Goal: Task Accomplishment & Management: Complete application form

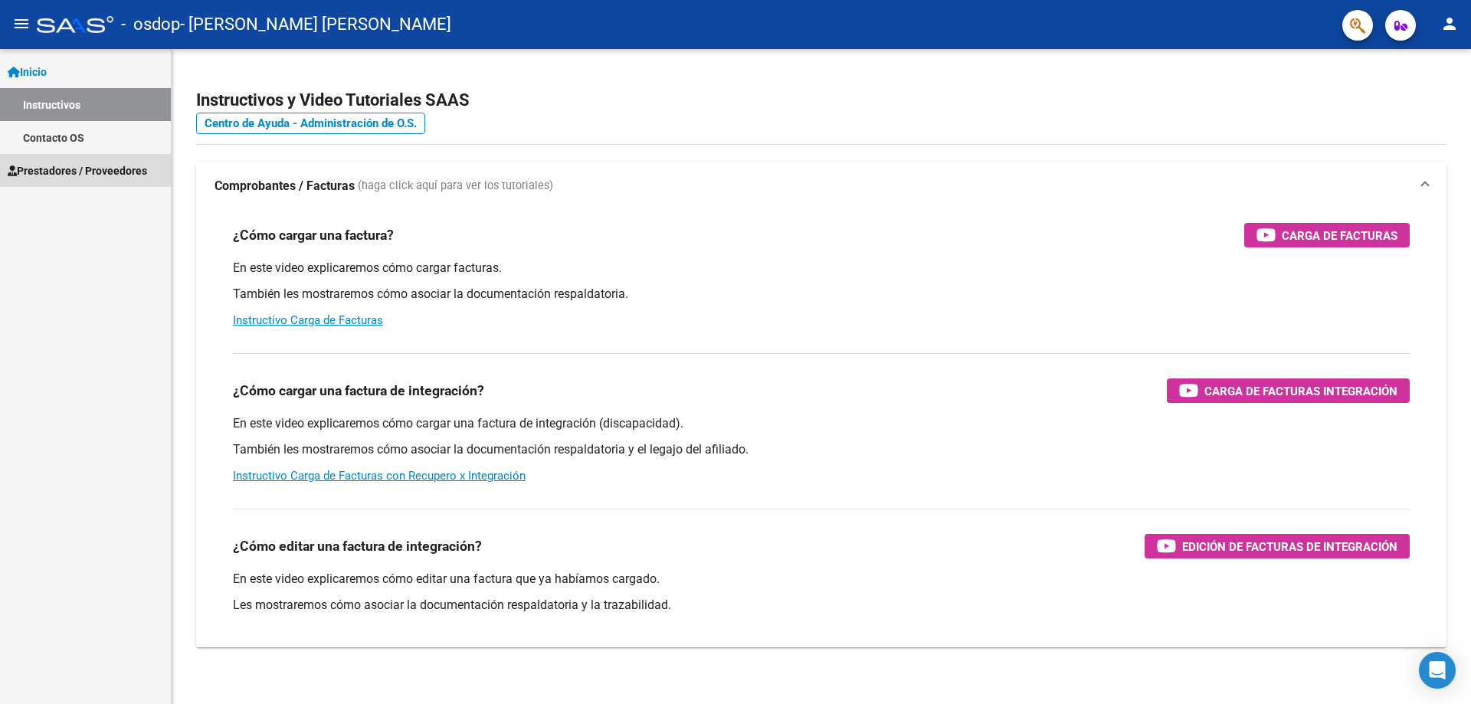
click at [81, 173] on span "Prestadores / Proveedores" at bounding box center [77, 170] width 139 height 17
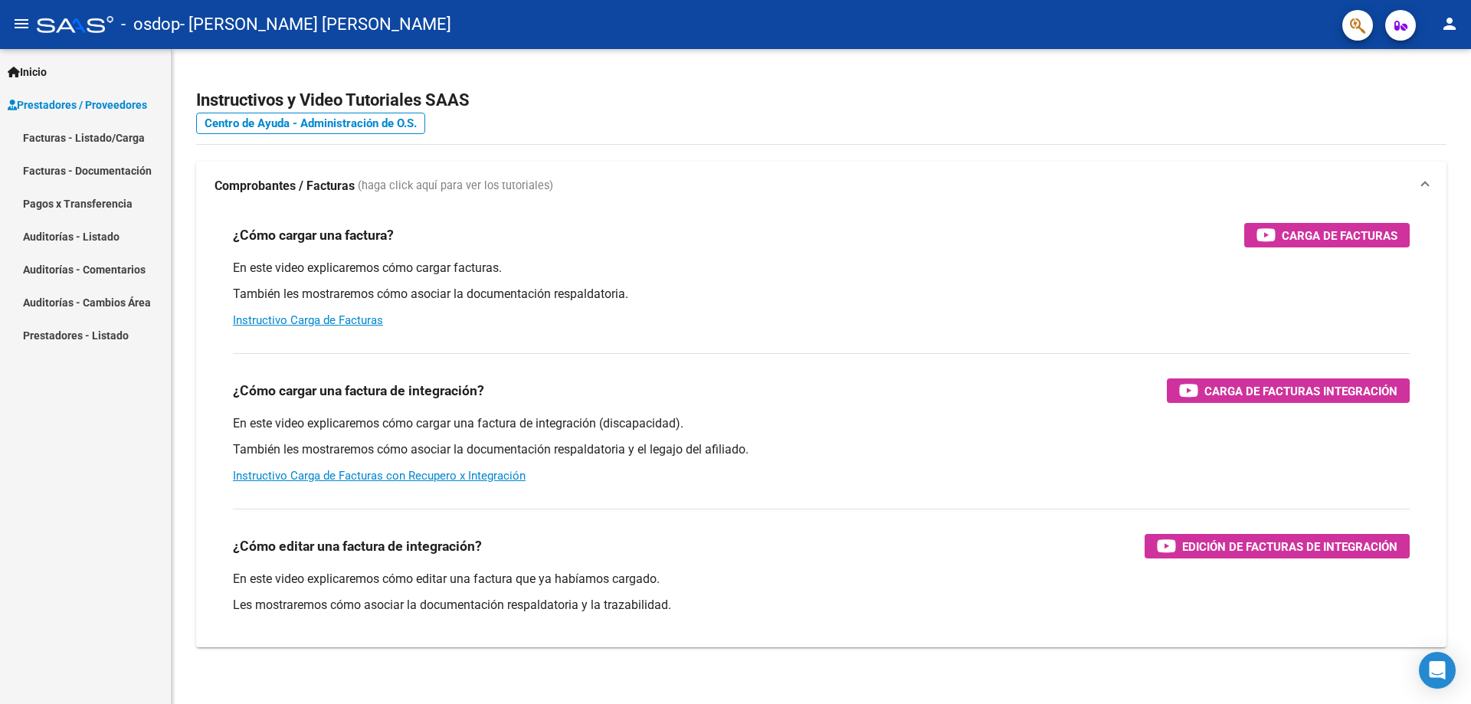
click at [66, 135] on link "Facturas - Listado/Carga" at bounding box center [85, 137] width 171 height 33
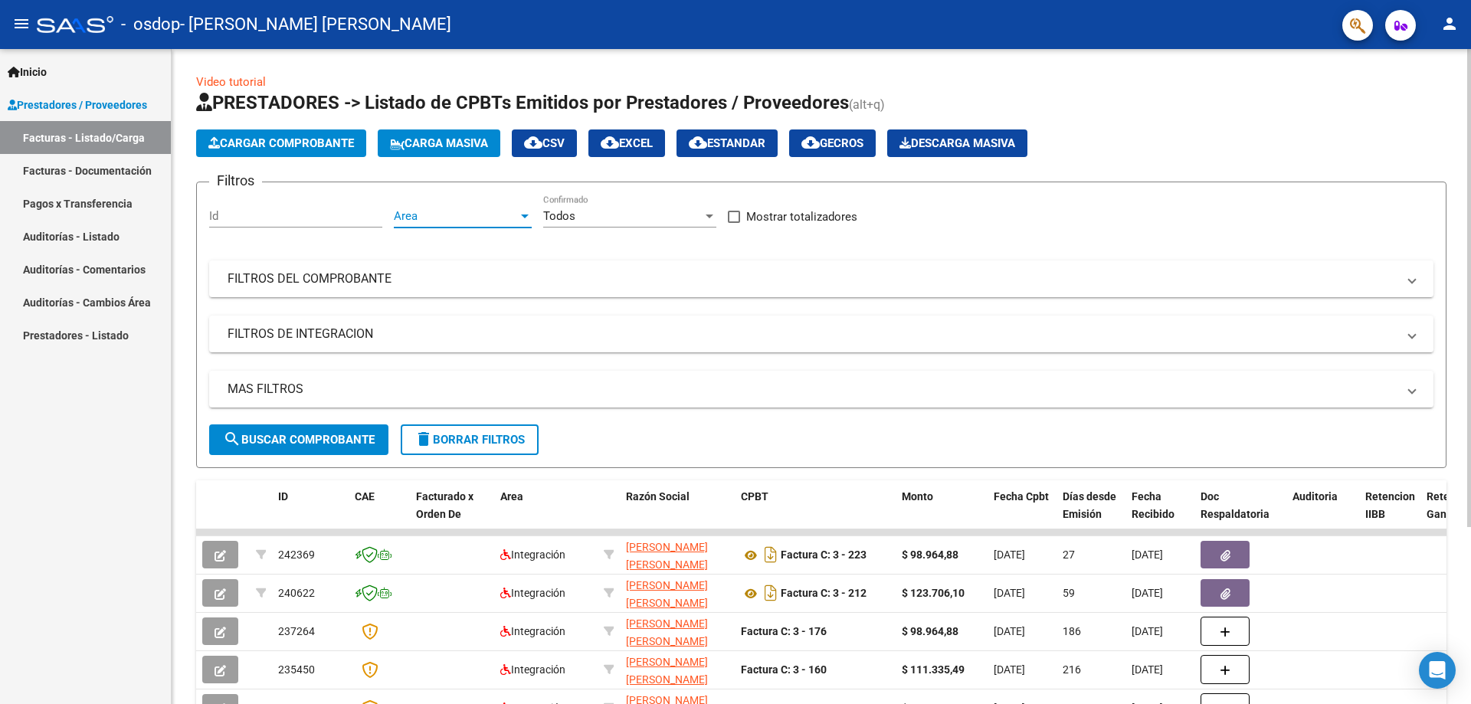
click at [434, 221] on span "Area" at bounding box center [456, 216] width 124 height 14
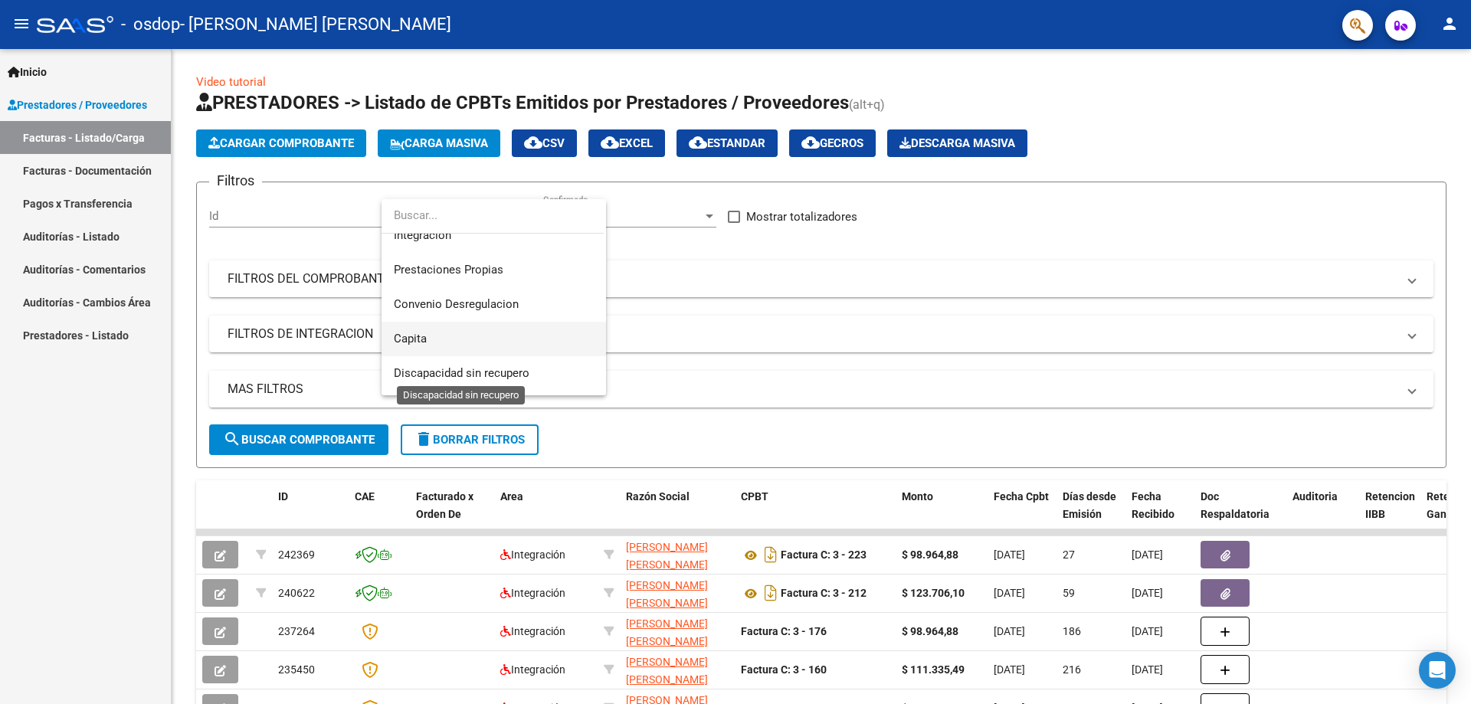
scroll to position [77, 0]
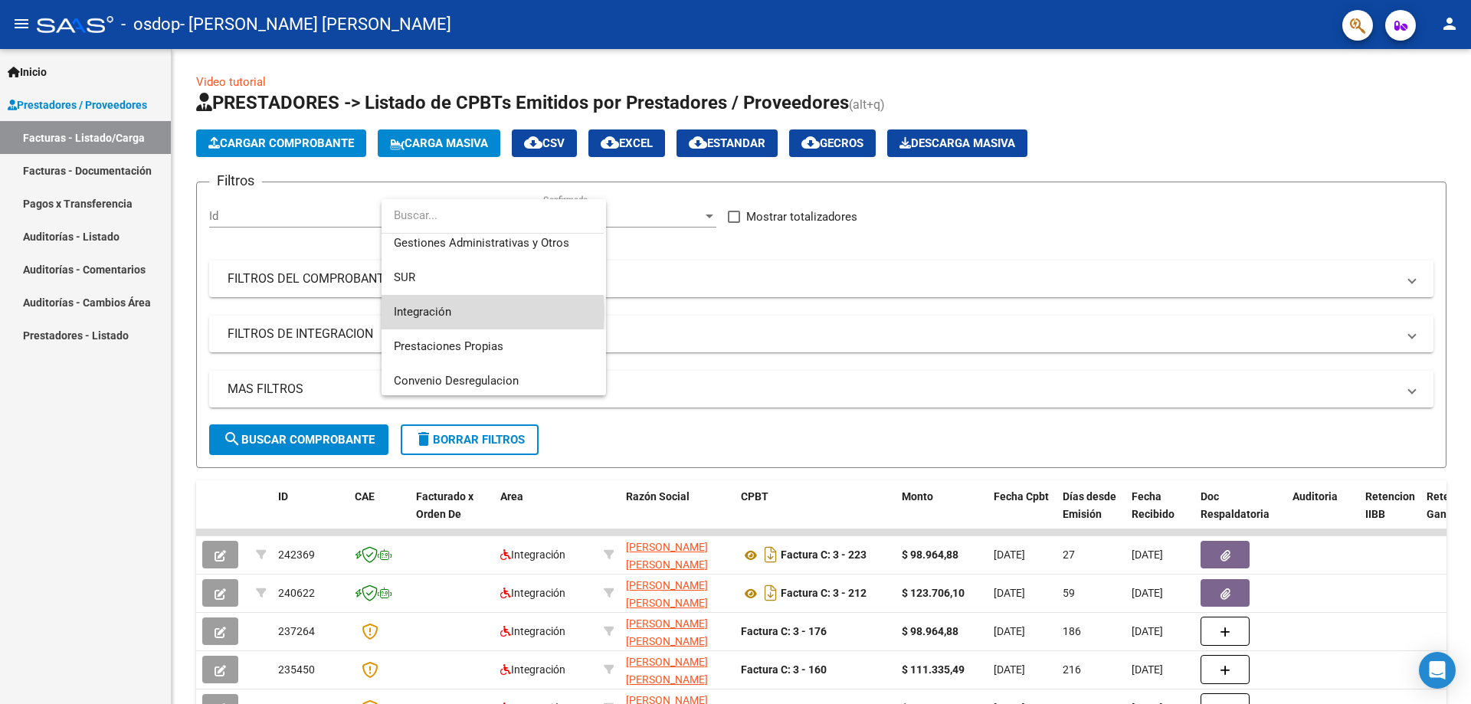
click at [459, 313] on span "Integración" at bounding box center [494, 312] width 200 height 34
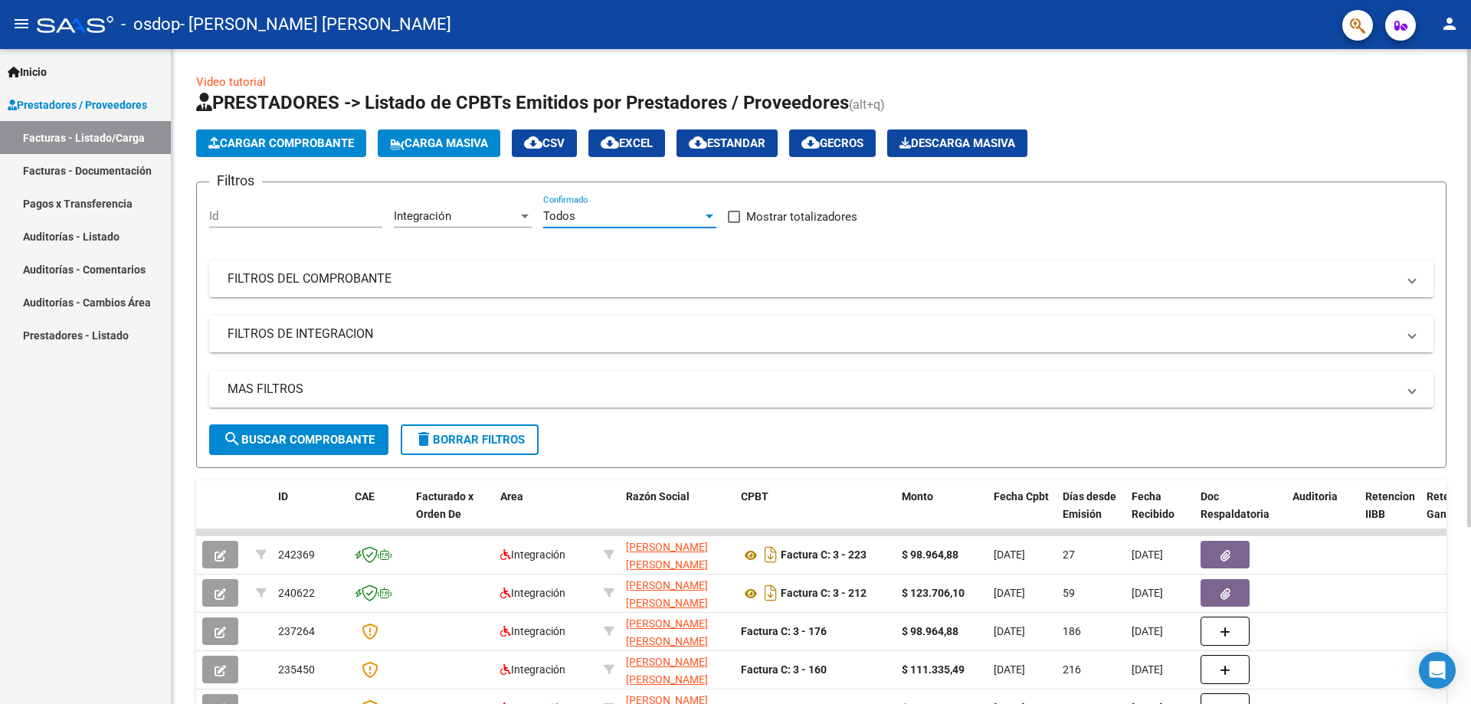
click at [610, 211] on div "Todos" at bounding box center [622, 216] width 159 height 14
click at [610, 211] on span "Todos" at bounding box center [629, 216] width 173 height 34
click at [542, 273] on mat-panel-title "FILTROS DEL COMPROBANTE" at bounding box center [812, 278] width 1169 height 17
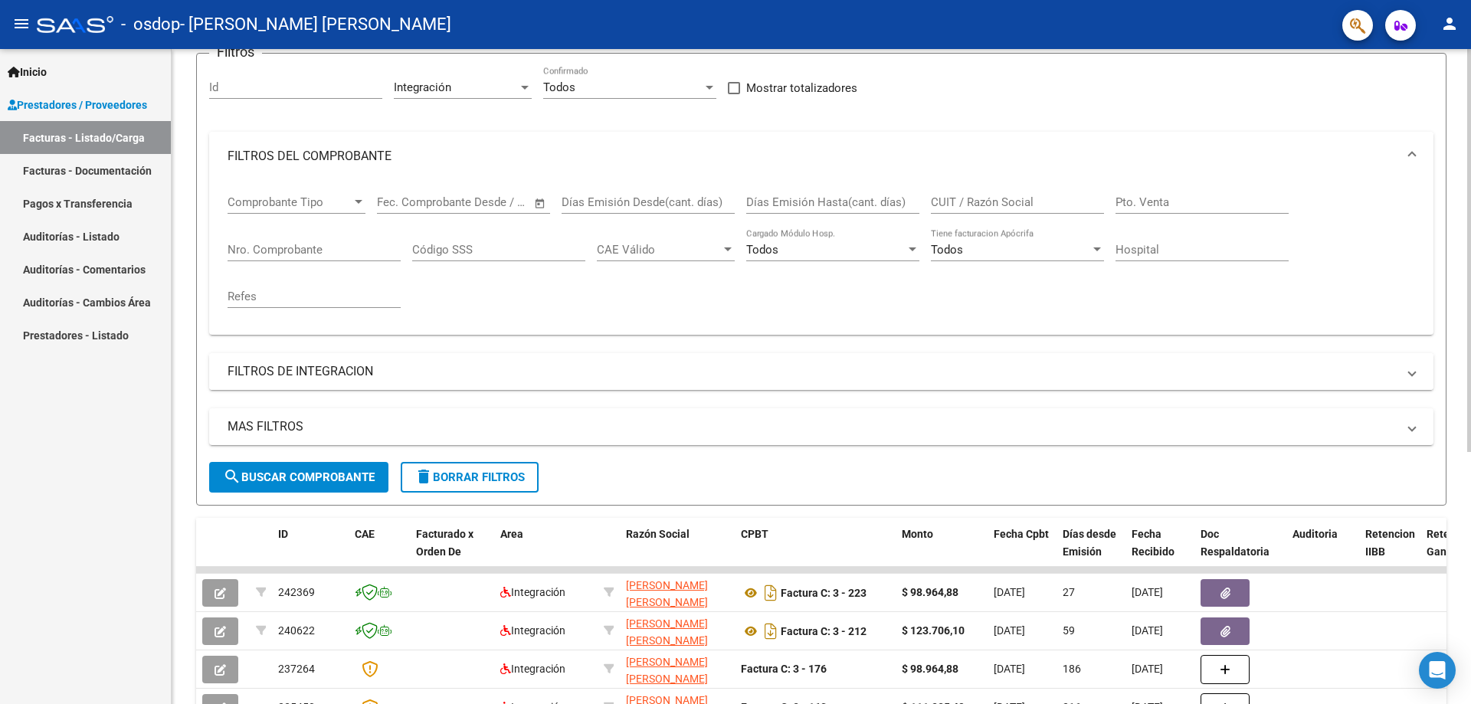
scroll to position [153, 0]
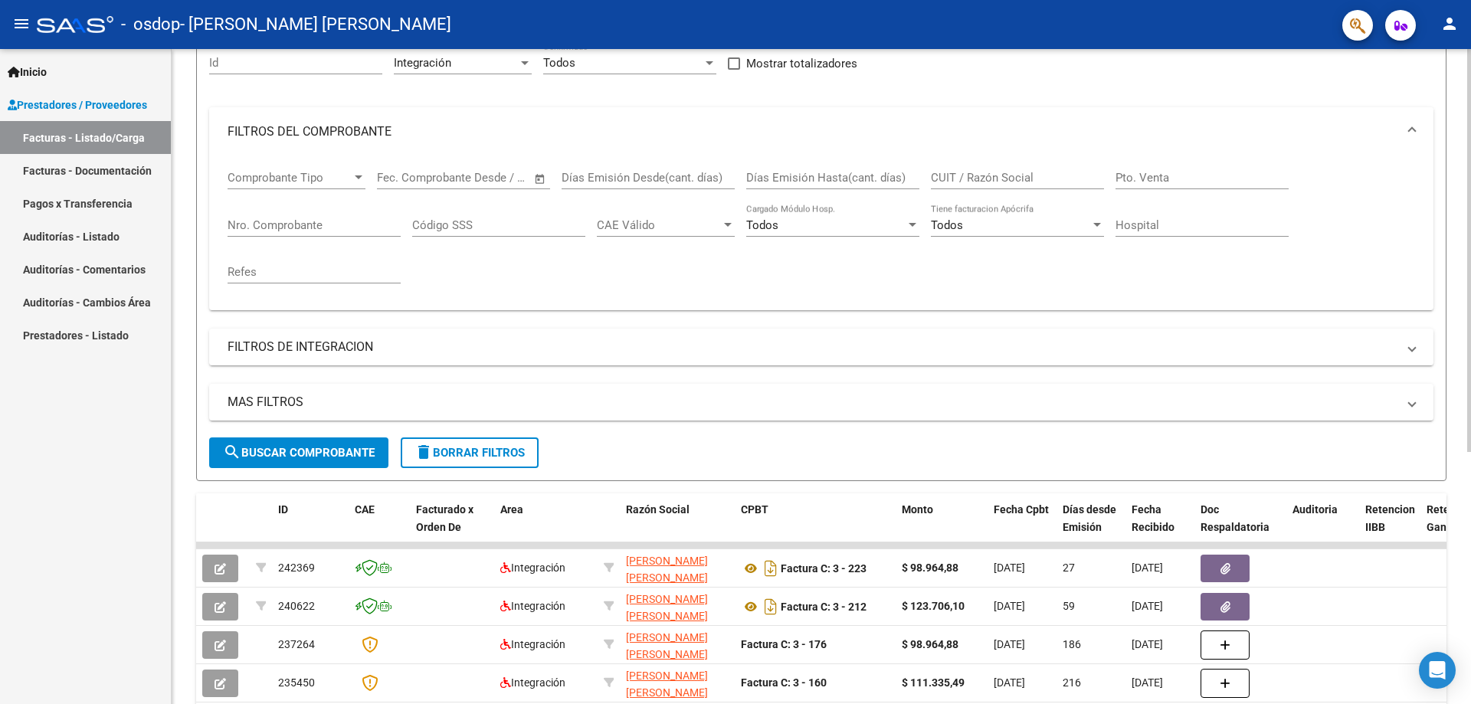
click at [404, 119] on mat-expansion-panel-header "FILTROS DEL COMPROBANTE" at bounding box center [821, 131] width 1224 height 49
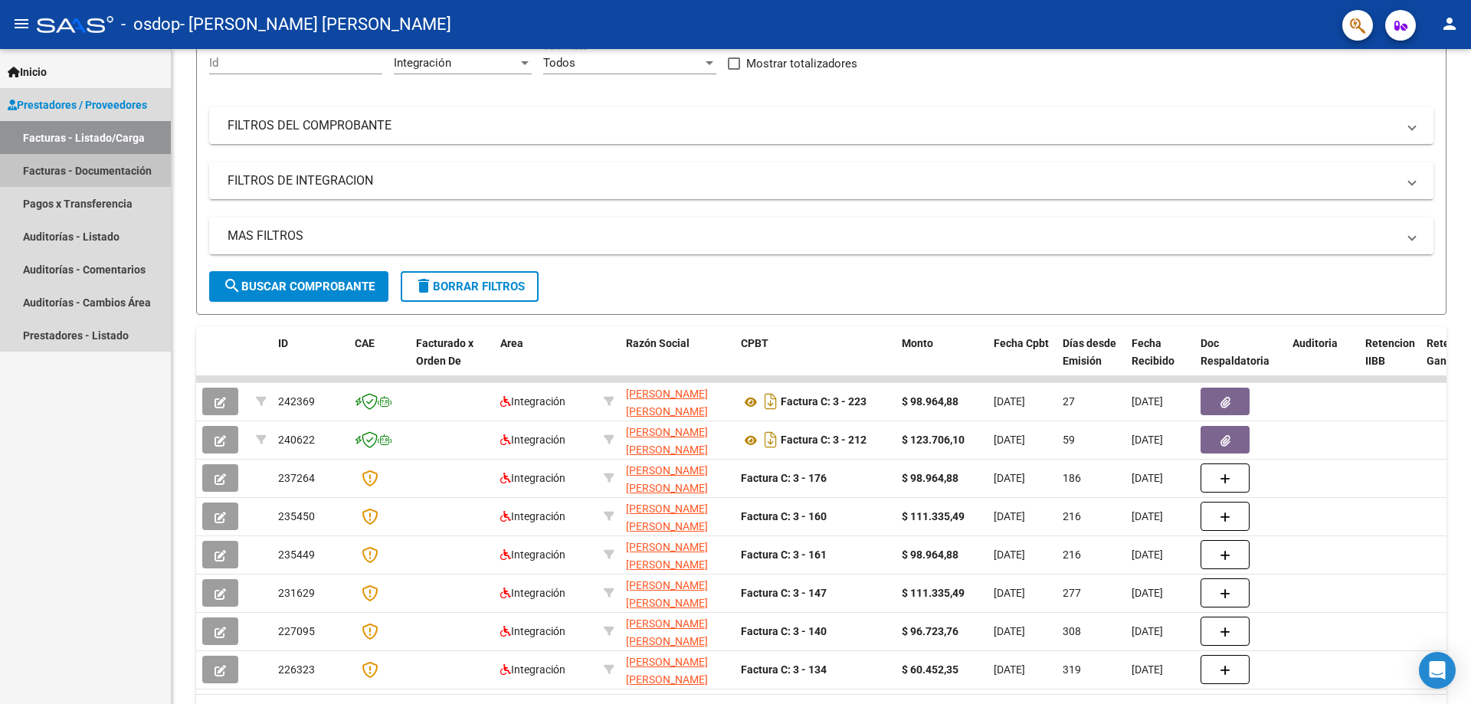
click at [103, 170] on link "Facturas - Documentación" at bounding box center [85, 170] width 171 height 33
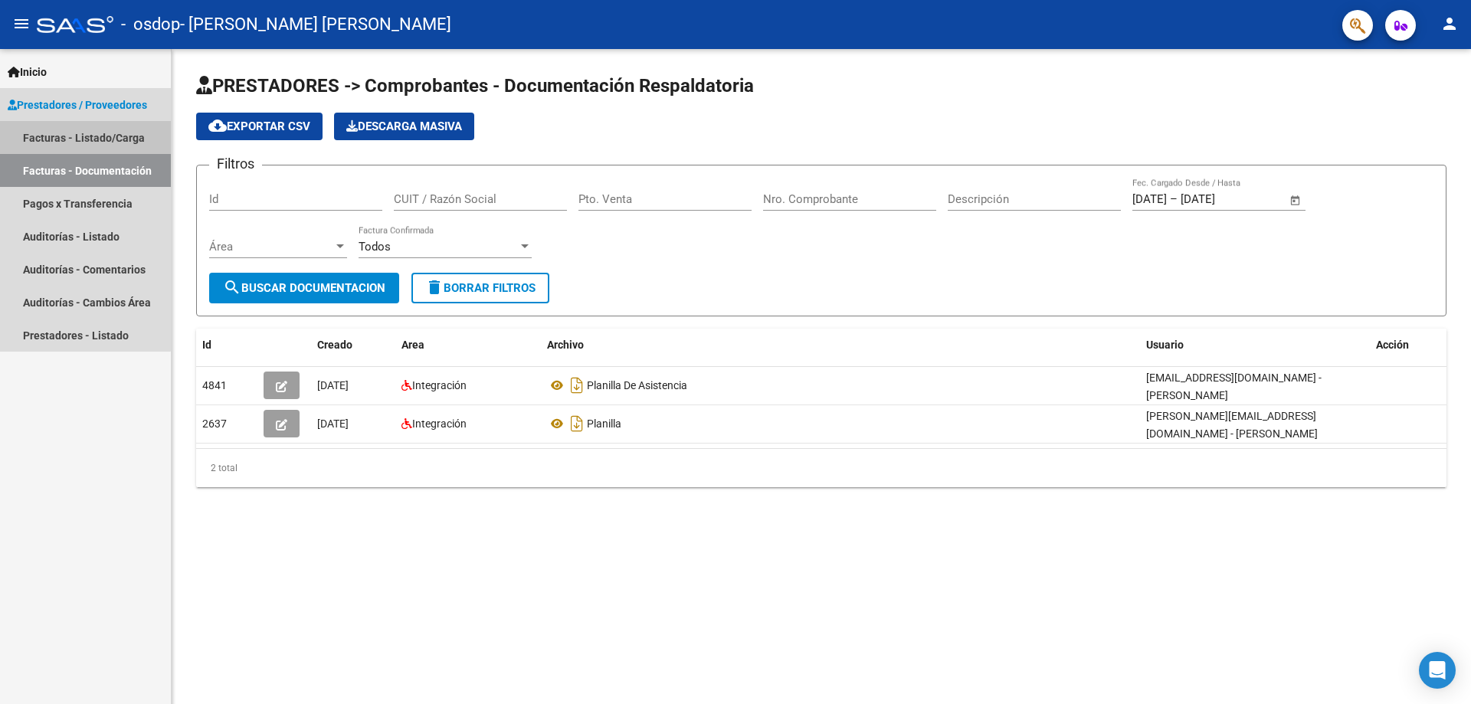
click at [53, 136] on link "Facturas - Listado/Carga" at bounding box center [85, 137] width 171 height 33
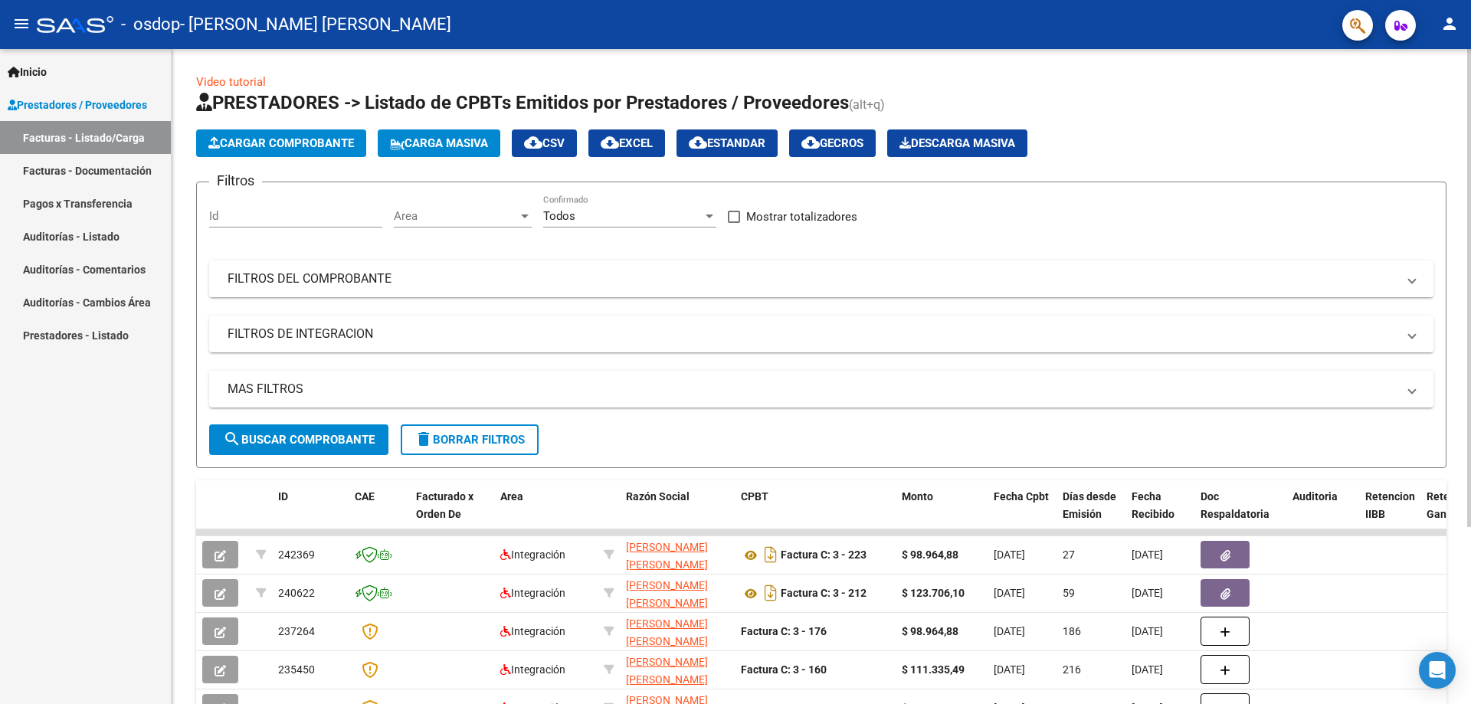
click at [254, 142] on span "Cargar Comprobante" at bounding box center [281, 143] width 146 height 14
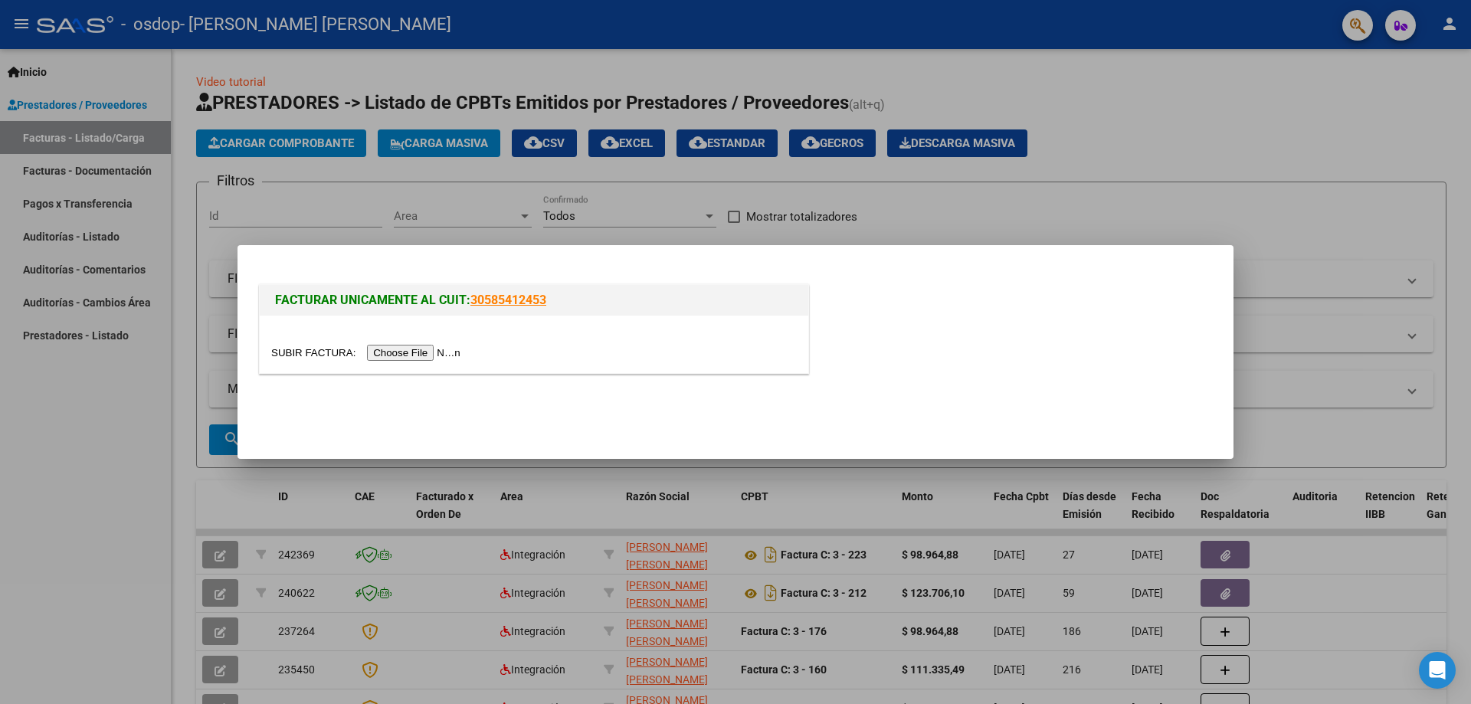
click at [398, 351] on input "file" at bounding box center [368, 353] width 194 height 16
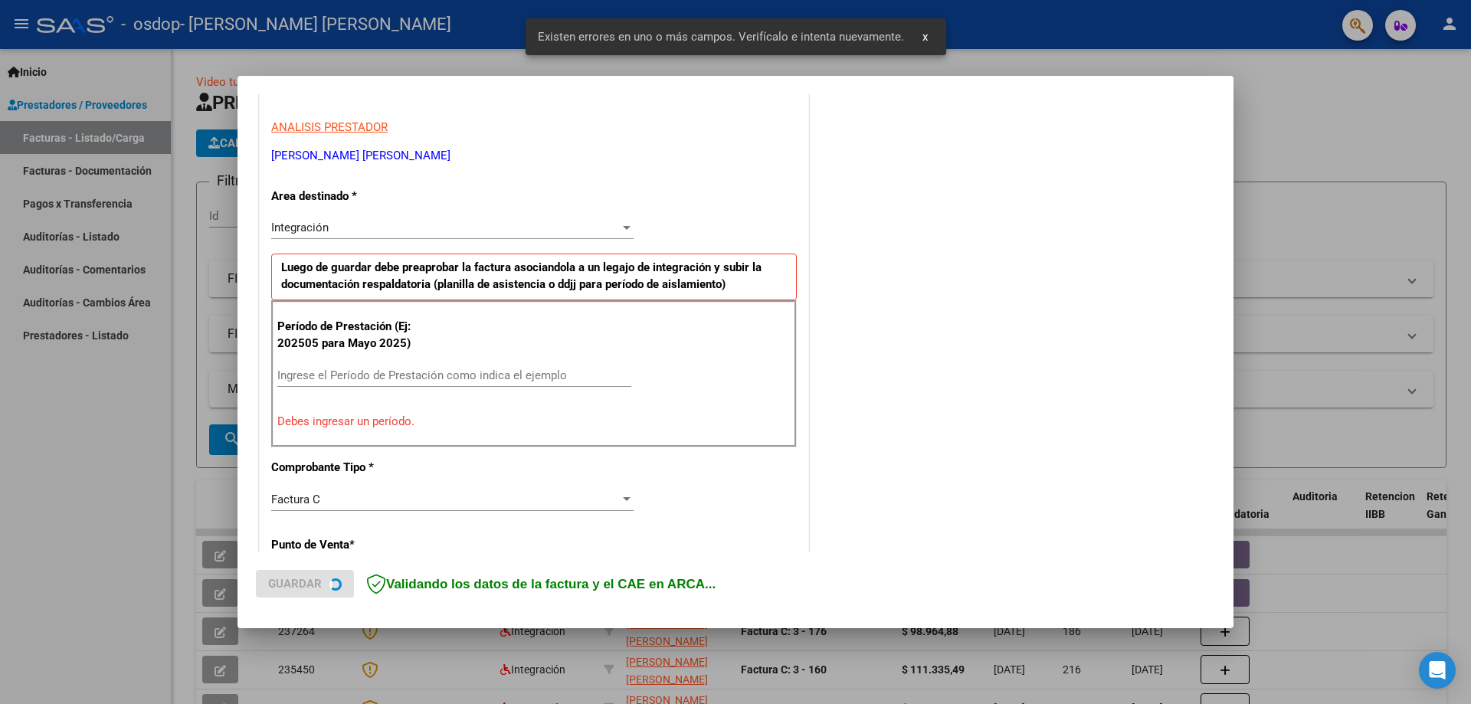
scroll to position [276, 0]
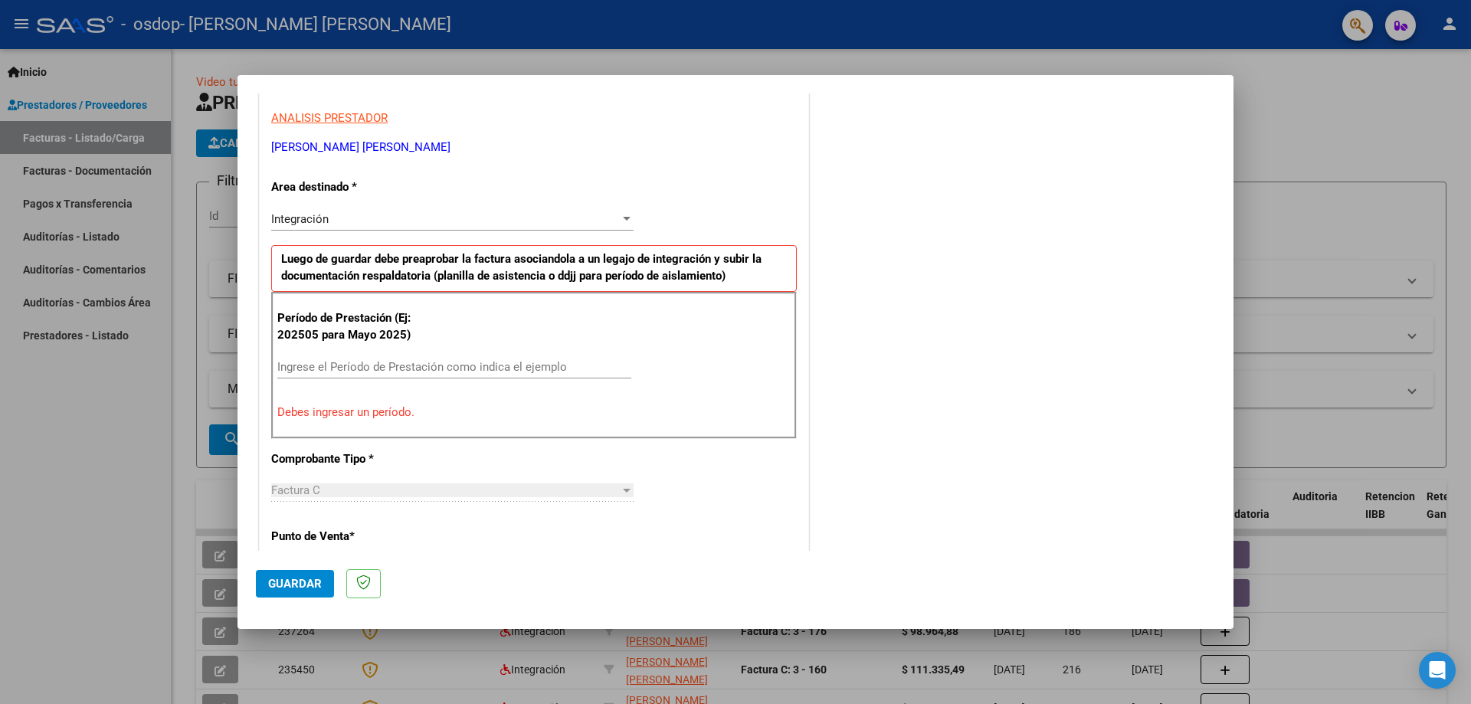
click at [458, 365] on input "Ingrese el Período de Prestación como indica el ejemplo" at bounding box center [454, 367] width 354 height 14
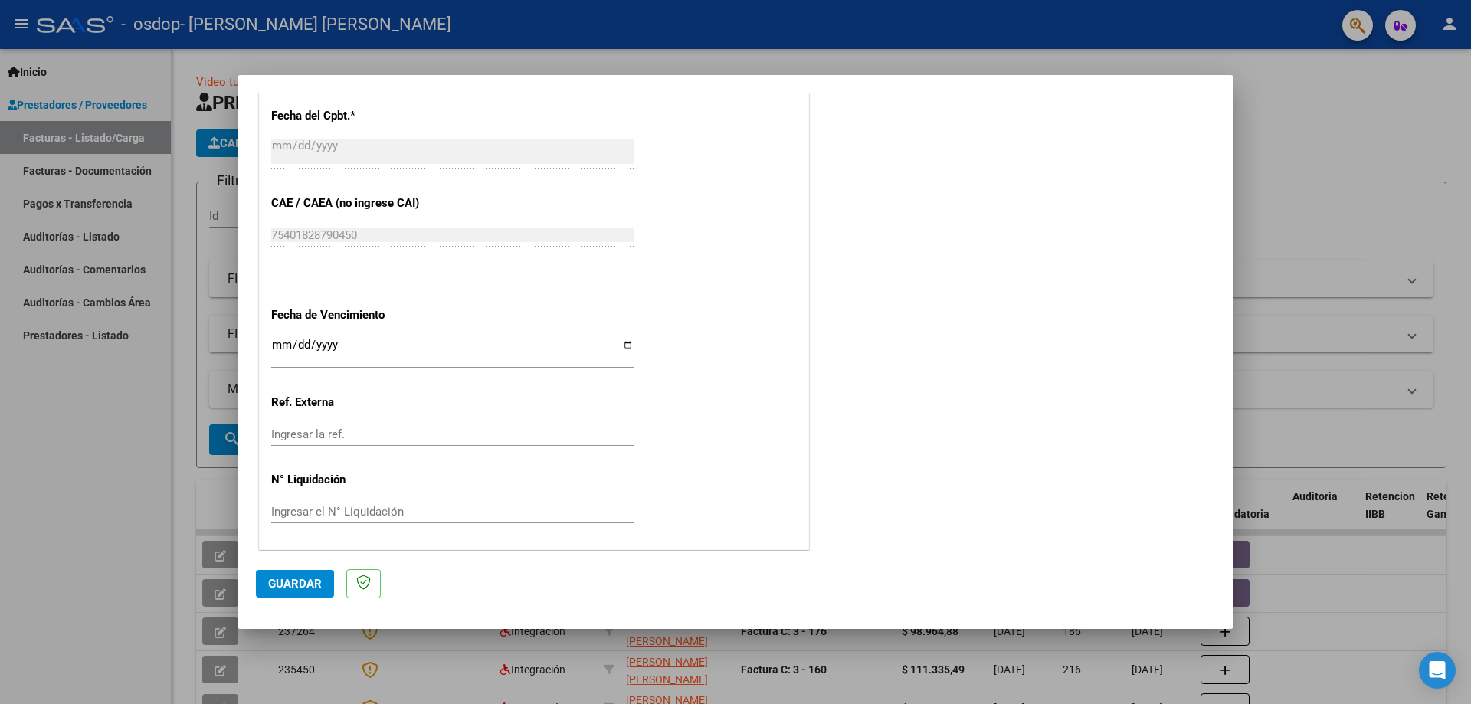
scroll to position [891, 0]
type input "202509"
click at [294, 588] on span "Guardar" at bounding box center [295, 584] width 54 height 14
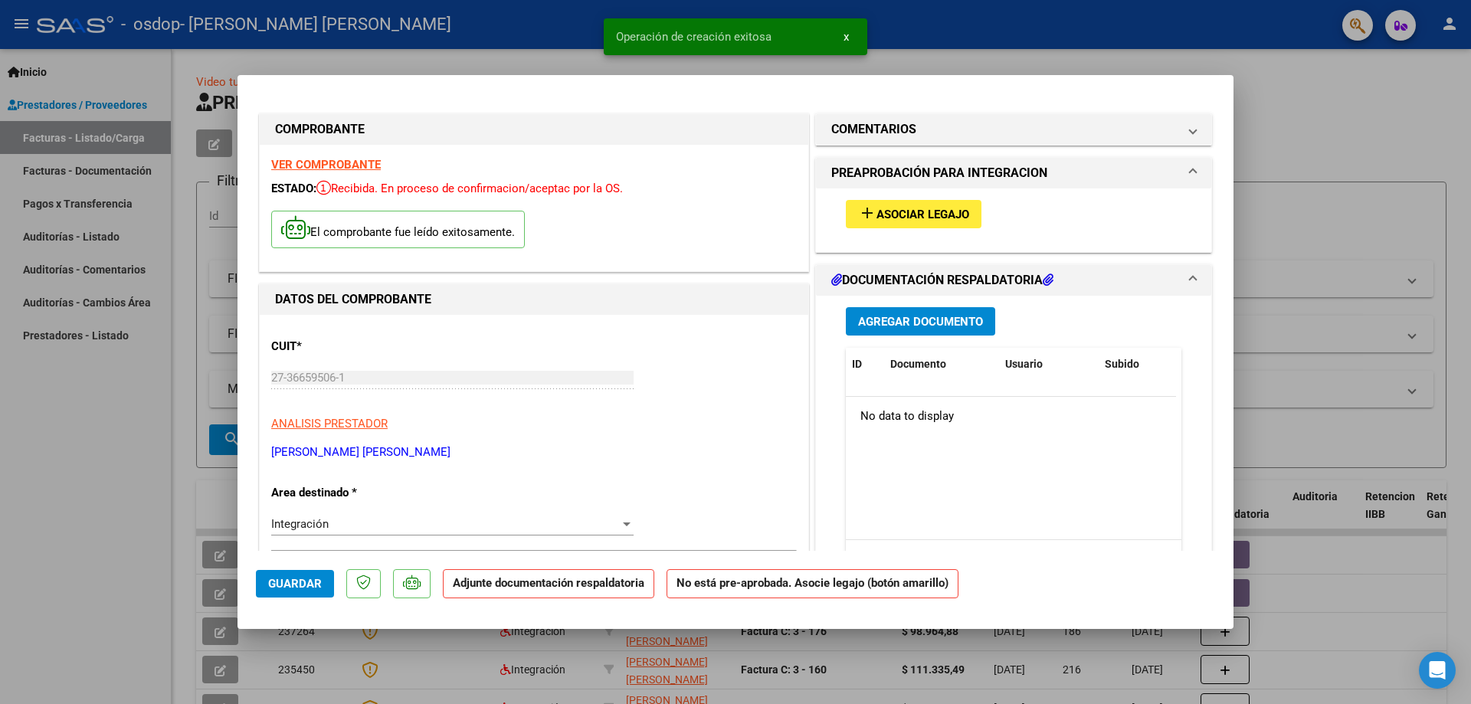
click at [888, 214] on span "Asociar Legajo" at bounding box center [922, 215] width 93 height 14
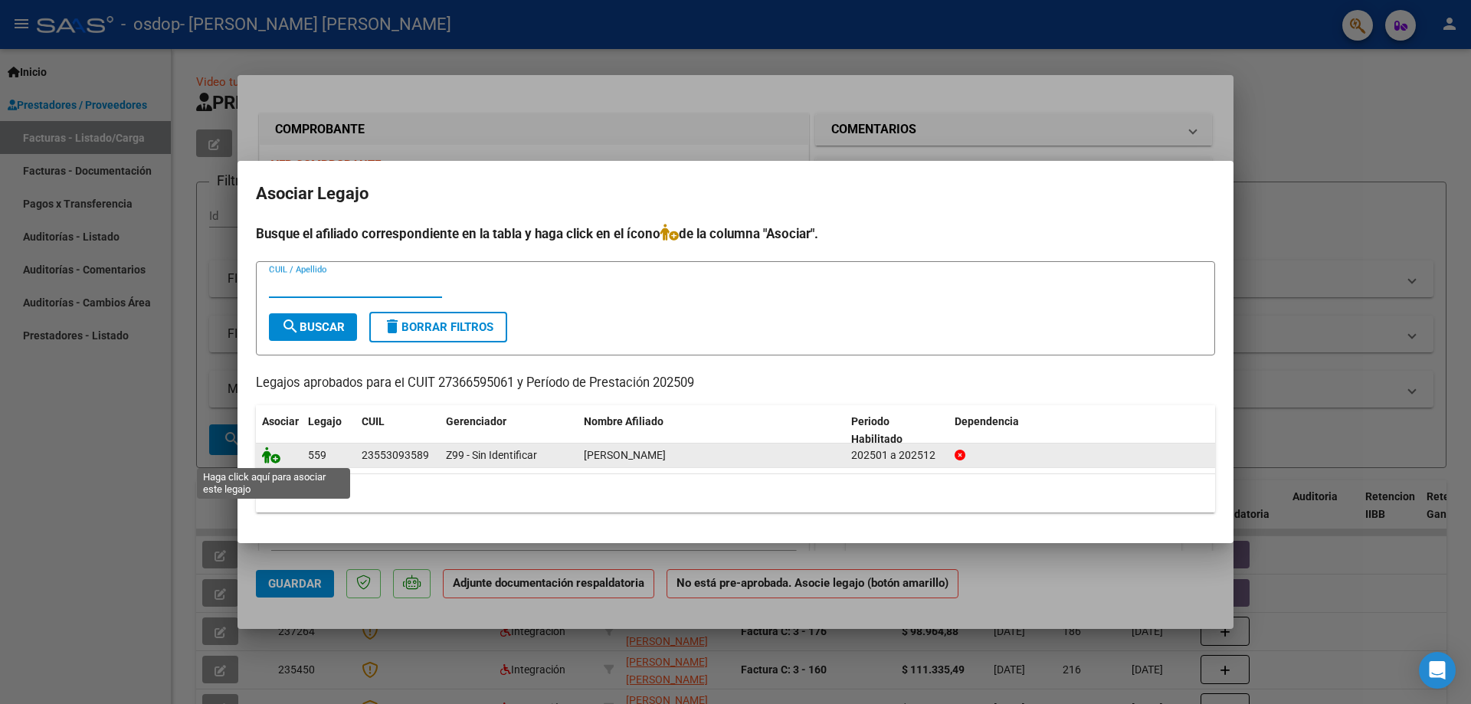
click at [270, 459] on icon at bounding box center [271, 455] width 18 height 17
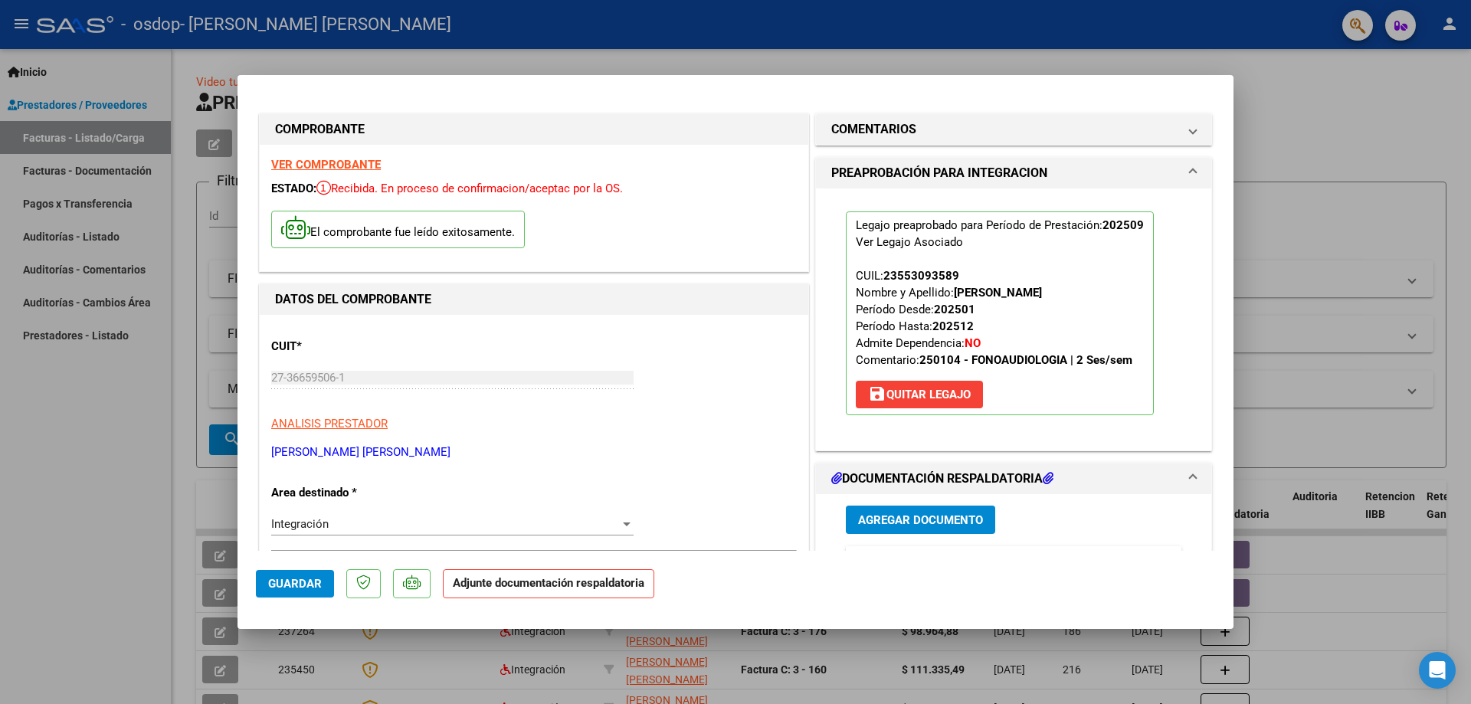
click at [962, 512] on button "Agregar Documento" at bounding box center [920, 520] width 149 height 28
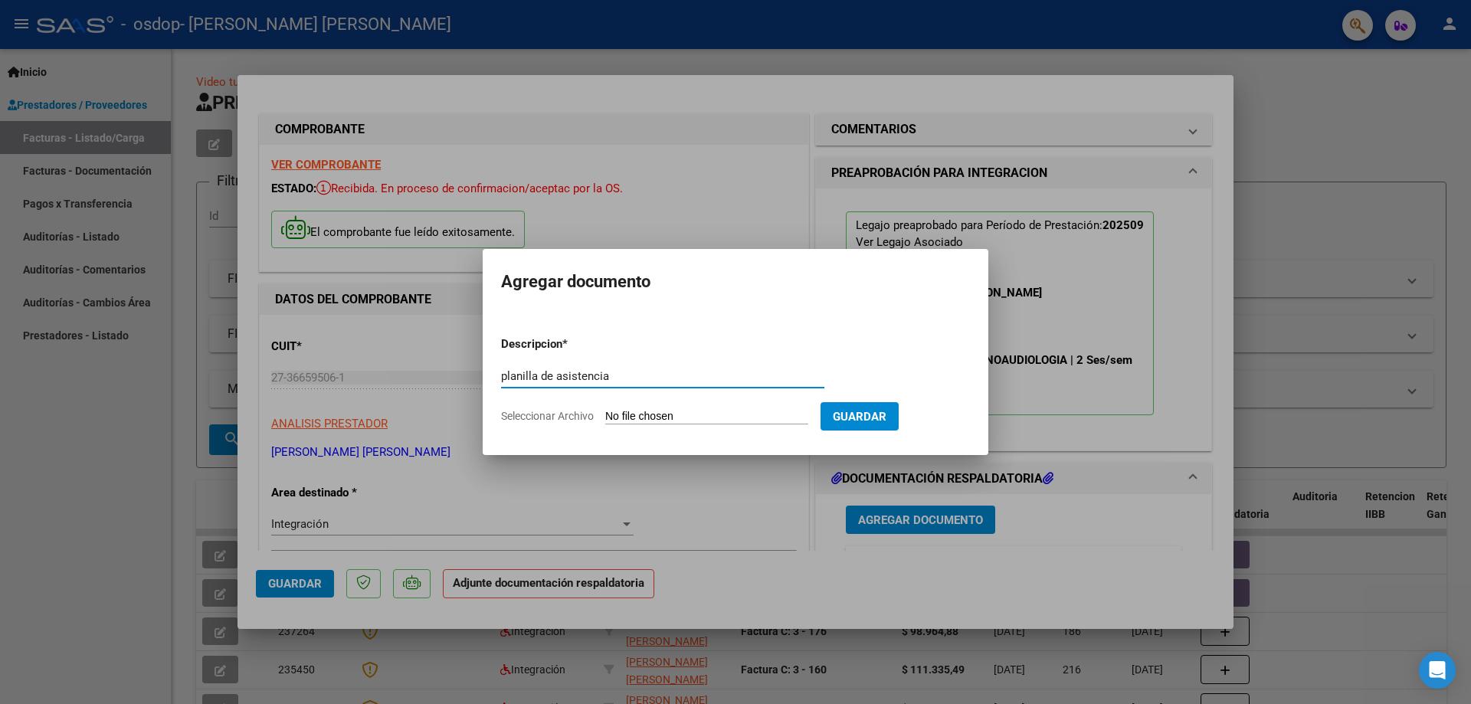
type input "planilla de asistencia"
click at [732, 416] on input "Seleccionar Archivo" at bounding box center [706, 417] width 203 height 15
type input "C:\fakepath\beniciosept.pdf"
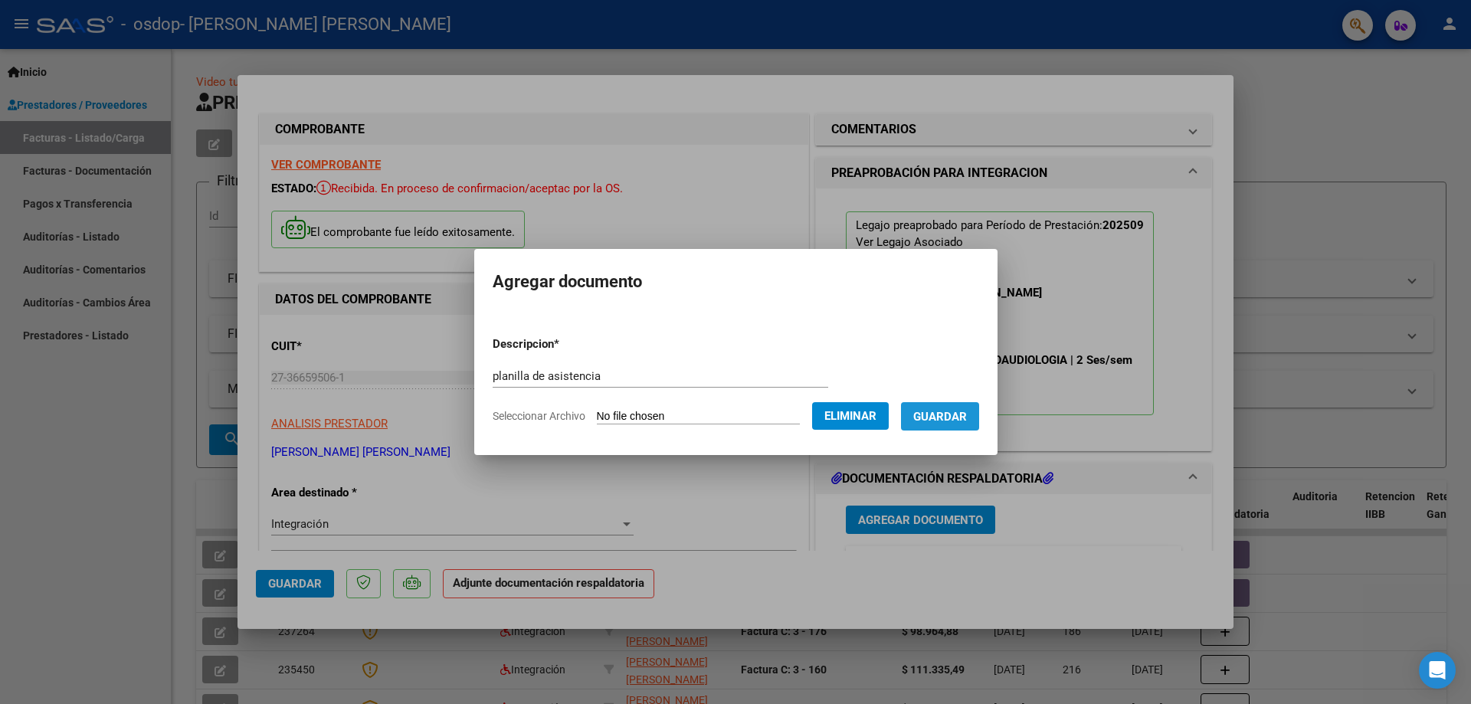
click at [964, 417] on span "Guardar" at bounding box center [940, 417] width 54 height 14
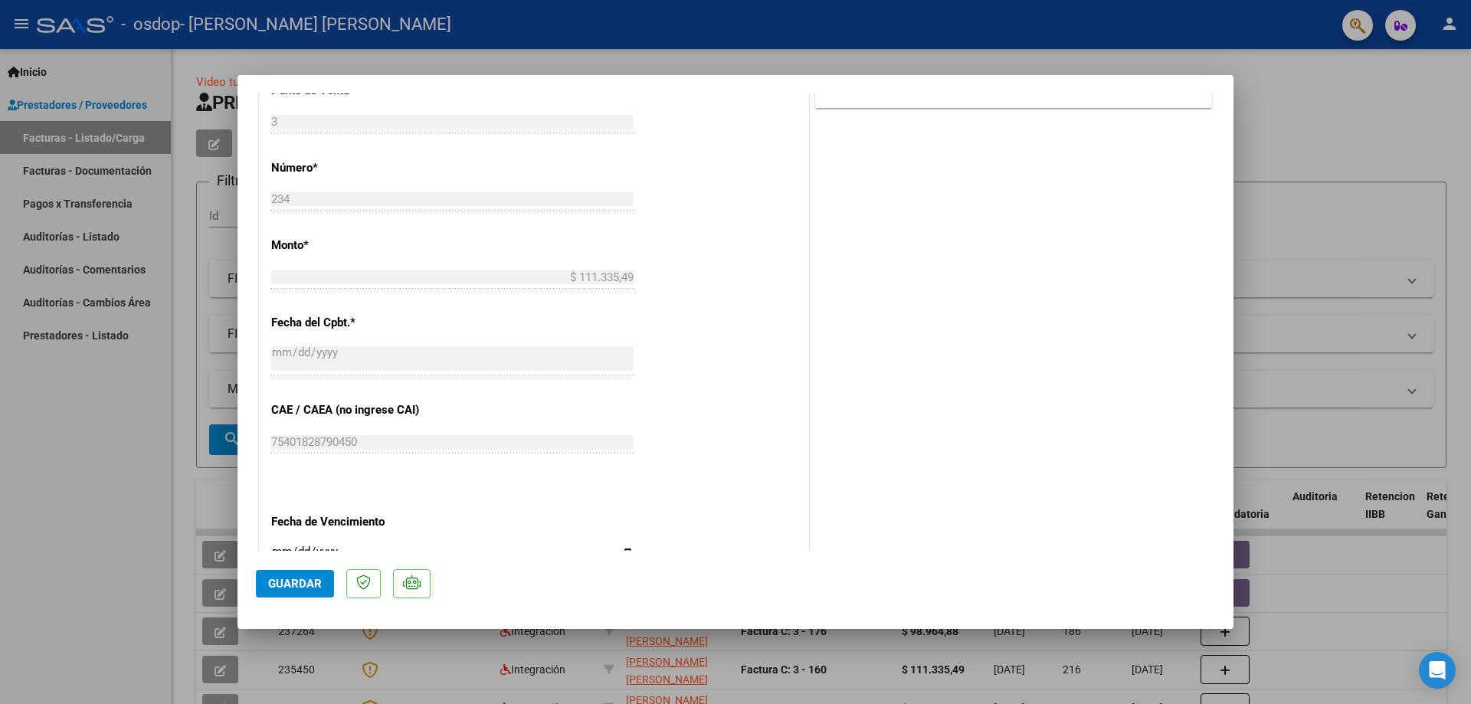
scroll to position [914, 0]
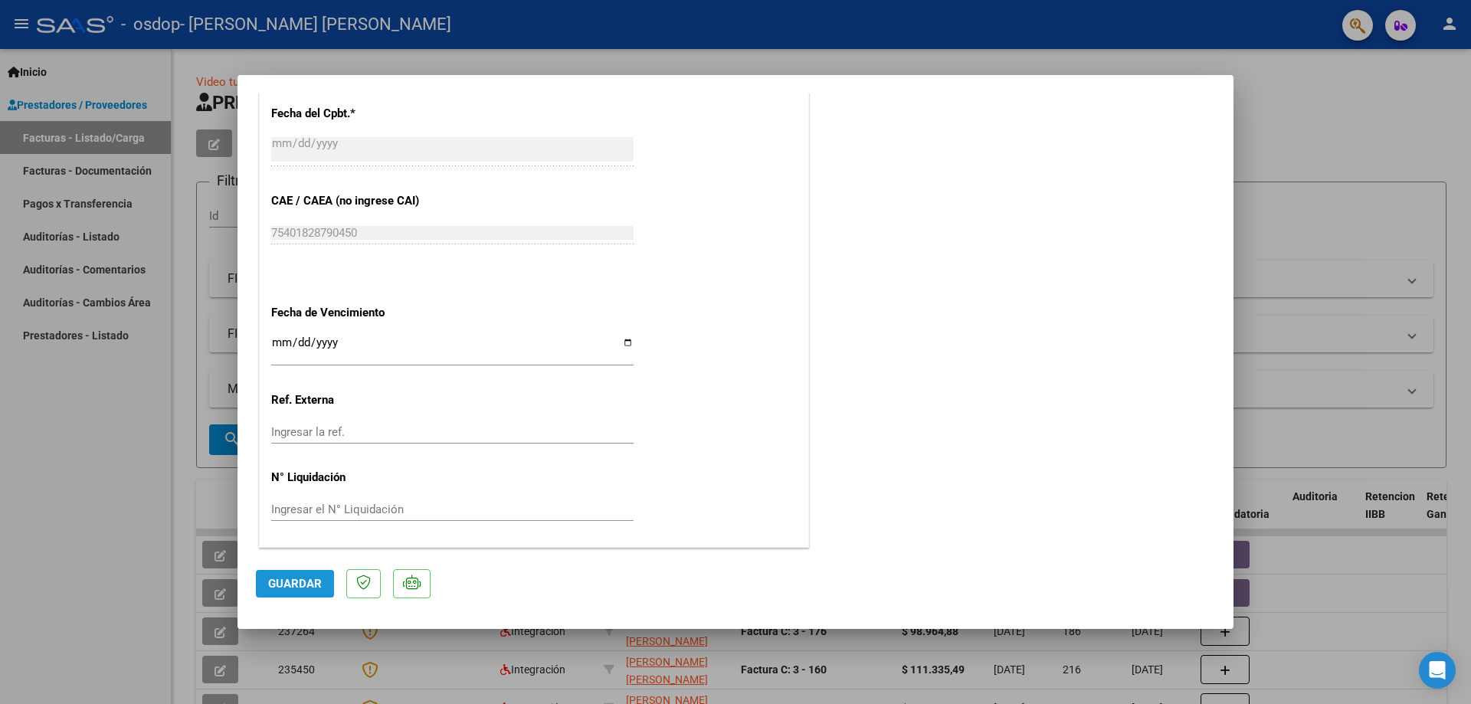
click at [282, 586] on span "Guardar" at bounding box center [295, 584] width 54 height 14
click at [283, 587] on span "Guardar" at bounding box center [295, 584] width 54 height 14
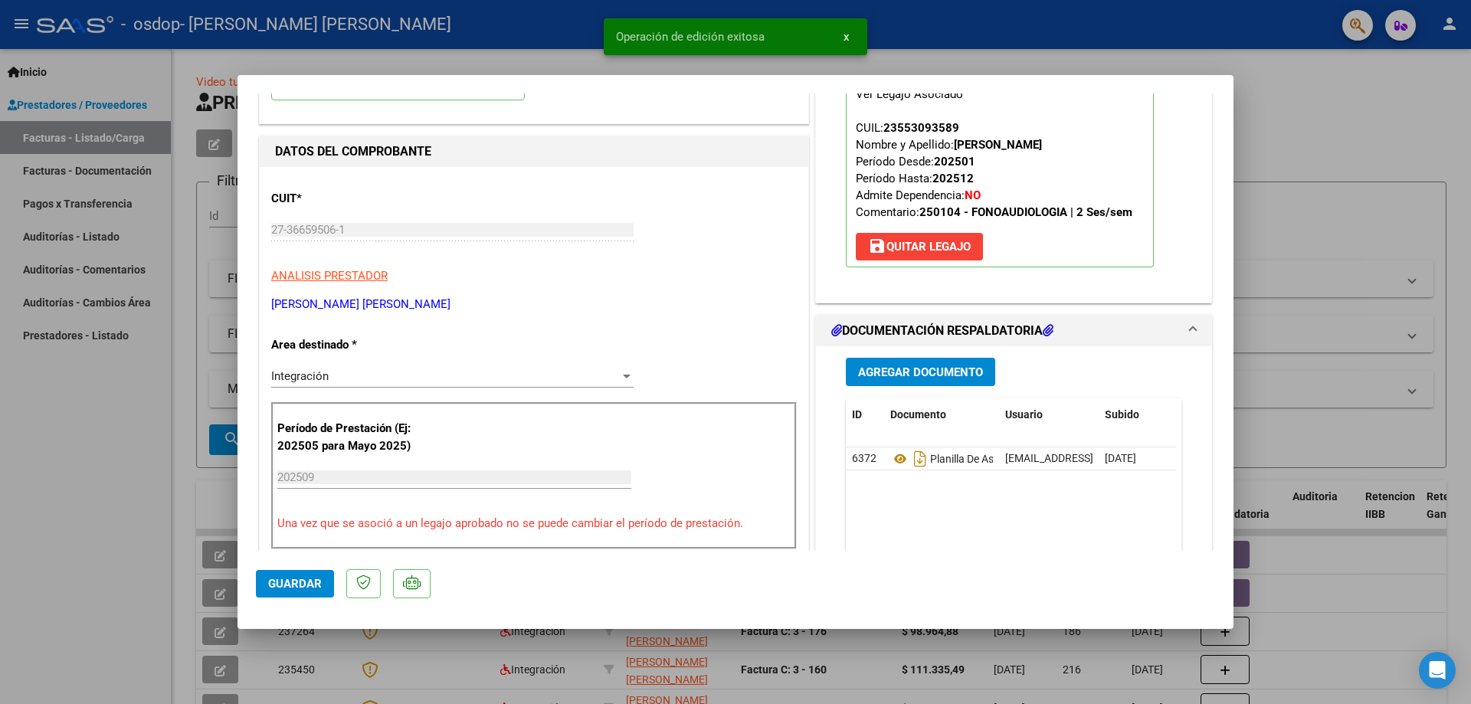
scroll to position [0, 0]
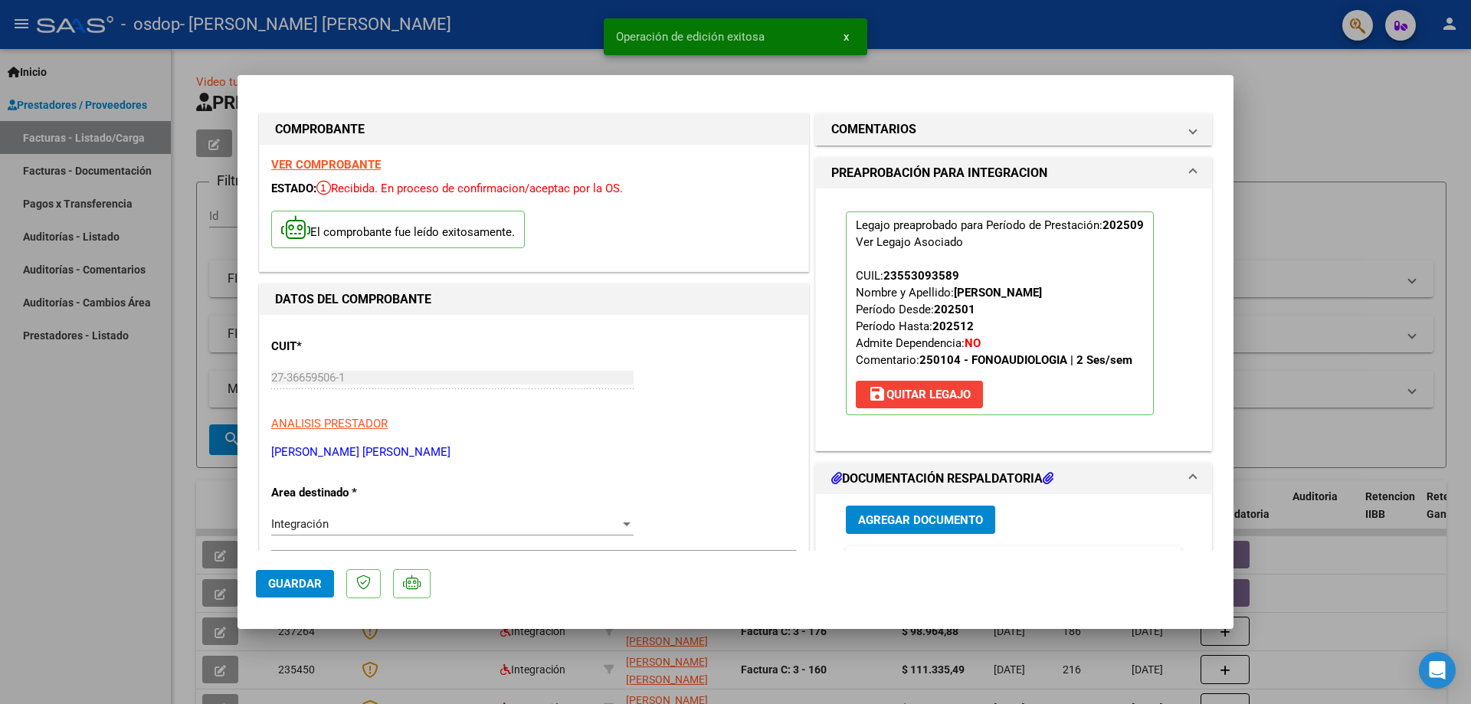
click at [72, 485] on div at bounding box center [735, 352] width 1471 height 704
type input "$ 0,00"
